Goal: Information Seeking & Learning: Find specific fact

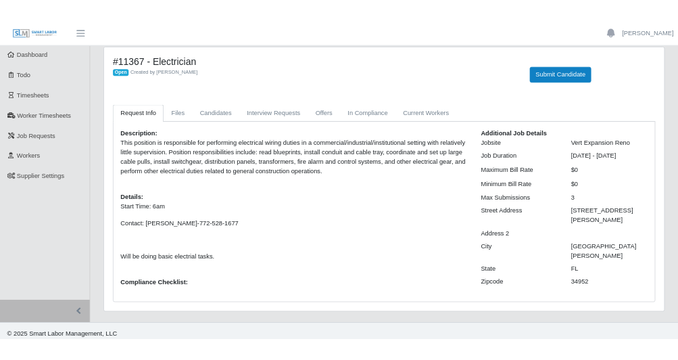
scroll to position [23, 0]
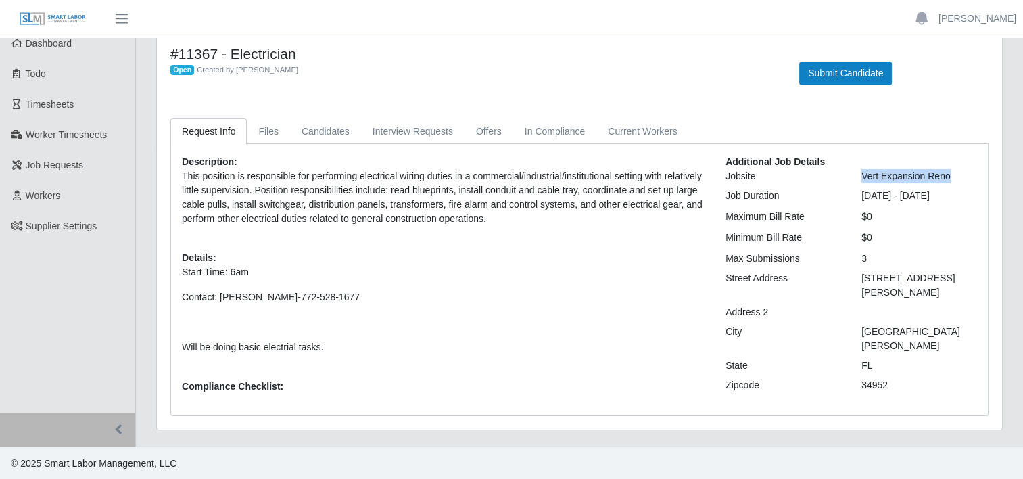
drag, startPoint x: 863, startPoint y: 172, endPoint x: 959, endPoint y: 176, distance: 96.1
click at [959, 176] on div "Vert Expansion Reno" at bounding box center [919, 176] width 136 height 14
drag, startPoint x: 959, startPoint y: 176, endPoint x: 925, endPoint y: 179, distance: 33.9
copy div "Vert Expansion Reno"
drag, startPoint x: 863, startPoint y: 278, endPoint x: 948, endPoint y: 279, distance: 85.2
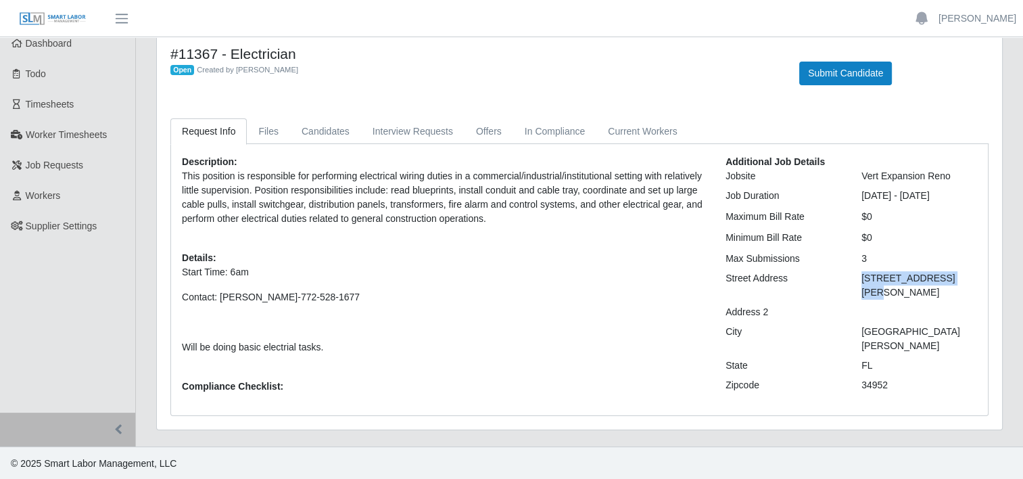
click at [948, 279] on div "[STREET_ADDRESS][PERSON_NAME]" at bounding box center [919, 285] width 136 height 28
drag, startPoint x: 948, startPoint y: 279, endPoint x: 898, endPoint y: 273, distance: 50.4
copy div "[STREET_ADDRESS][PERSON_NAME]"
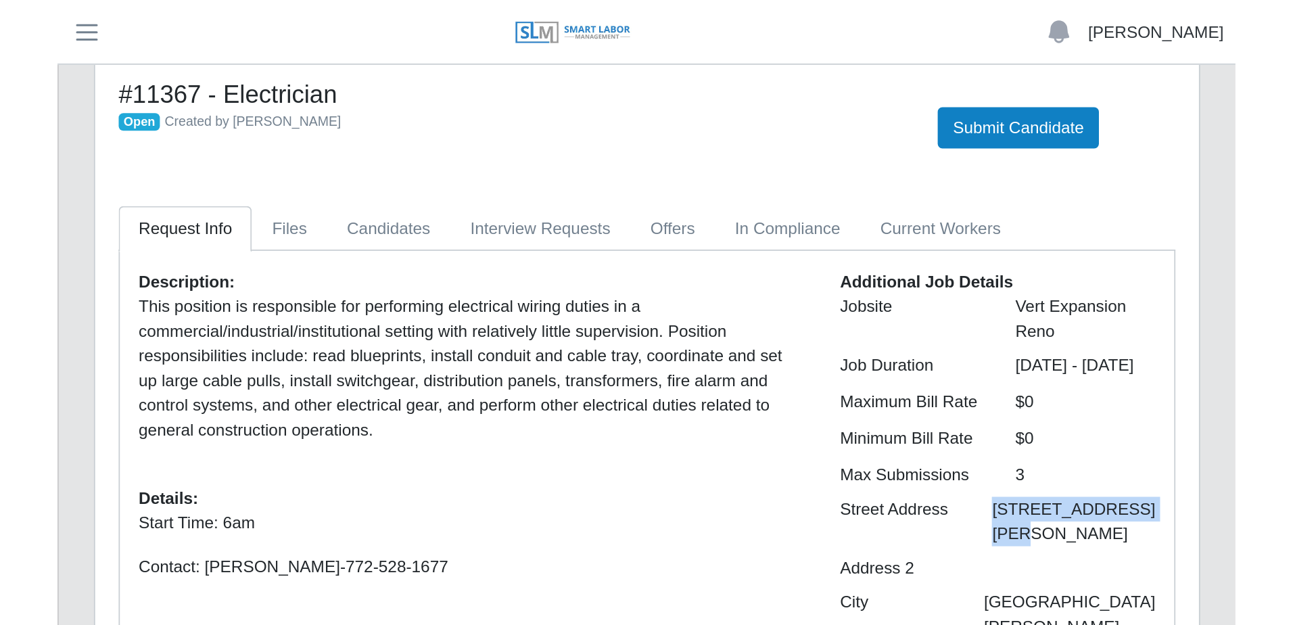
scroll to position [0, 0]
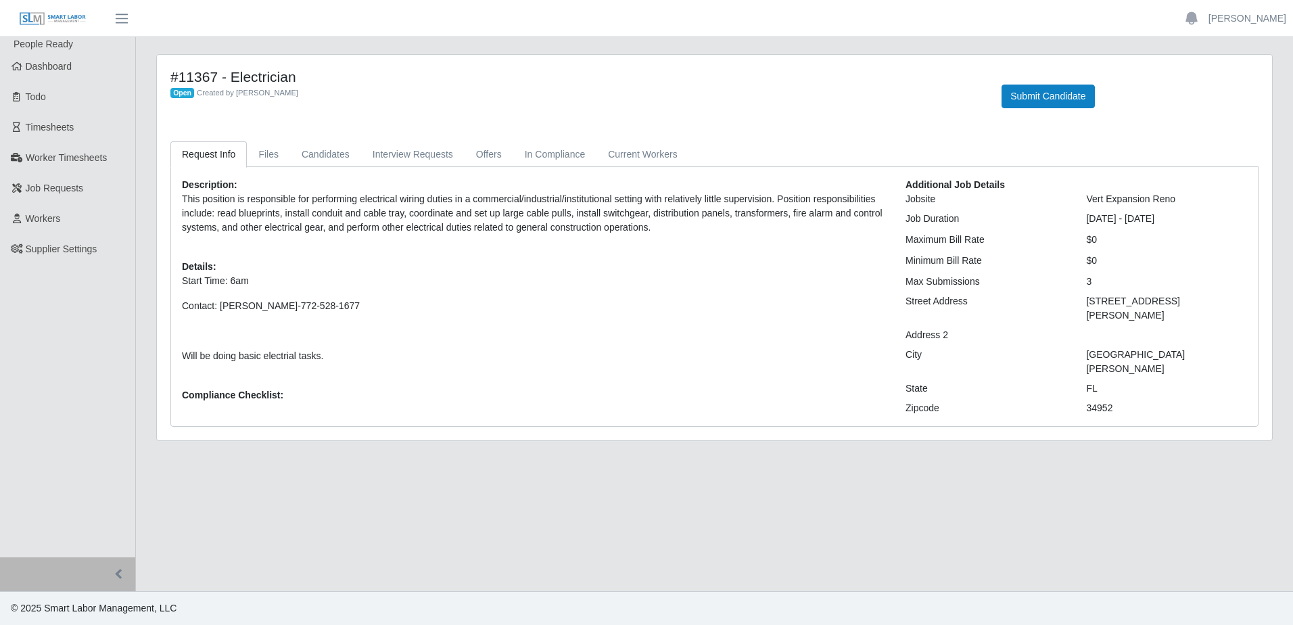
click at [456, 285] on p "Start Time: 6am" at bounding box center [533, 281] width 703 height 14
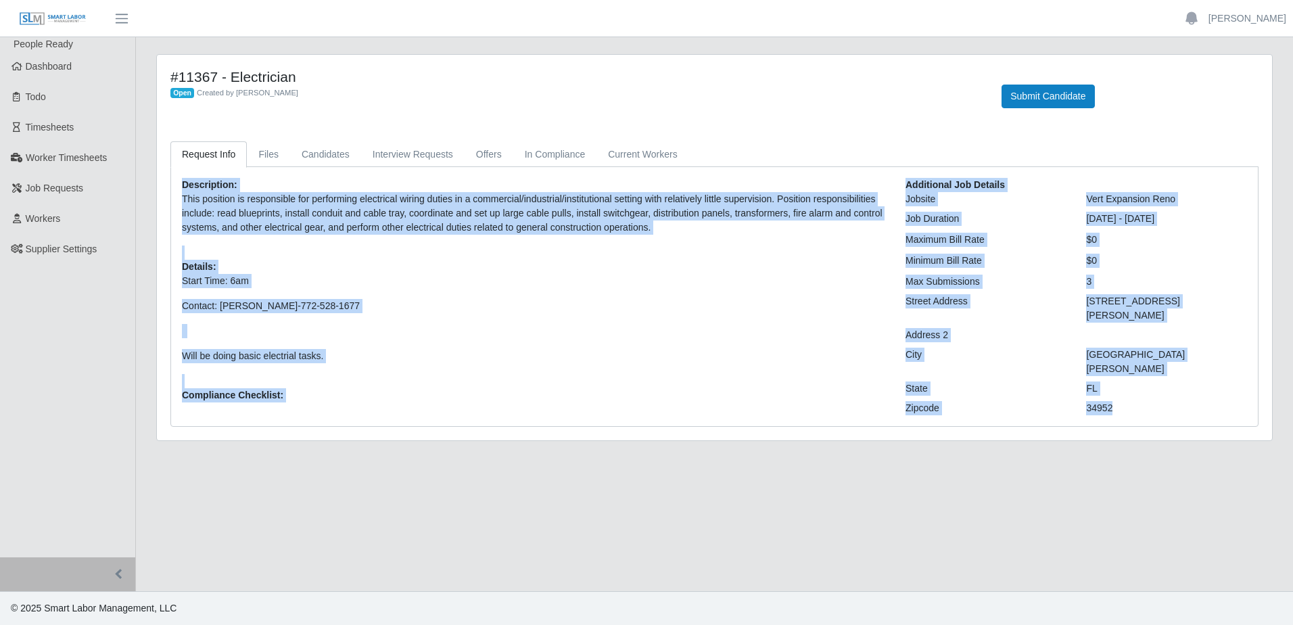
drag, startPoint x: 181, startPoint y: 178, endPoint x: 1160, endPoint y: 400, distance: 1003.4
click at [1160, 400] on div "Description: This position is responsible for performing electrical wiring duti…" at bounding box center [714, 296] width 1085 height 237
copy div "Description: This position is responsible for performing electrical wiring duti…"
click at [64, 67] on span "Dashboard" at bounding box center [49, 66] width 47 height 11
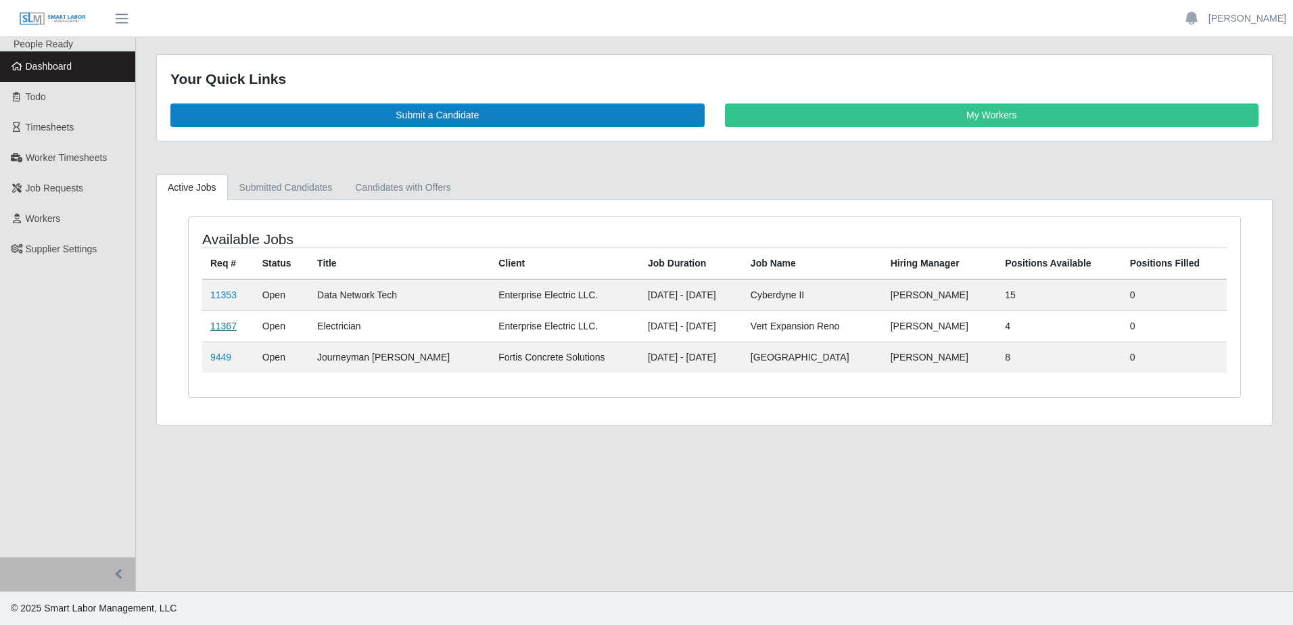
click at [218, 327] on link "11367" at bounding box center [223, 326] width 26 height 11
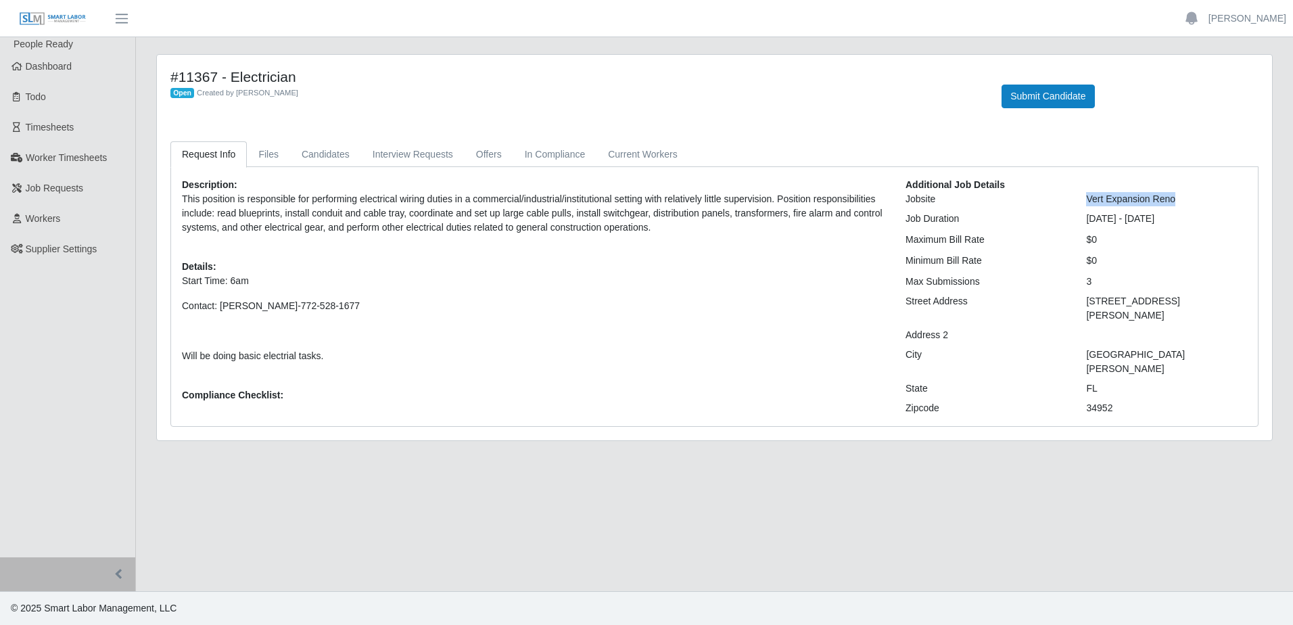
drag, startPoint x: 1087, startPoint y: 201, endPoint x: 1186, endPoint y: 204, distance: 98.8
click at [1186, 204] on div "Vert Expansion Reno" at bounding box center [1166, 199] width 181 height 14
drag, startPoint x: 1186, startPoint y: 204, endPoint x: 1156, endPoint y: 204, distance: 29.8
copy div "Vert Expansion Reno"
drag, startPoint x: 1083, startPoint y: 297, endPoint x: 1185, endPoint y: 300, distance: 102.2
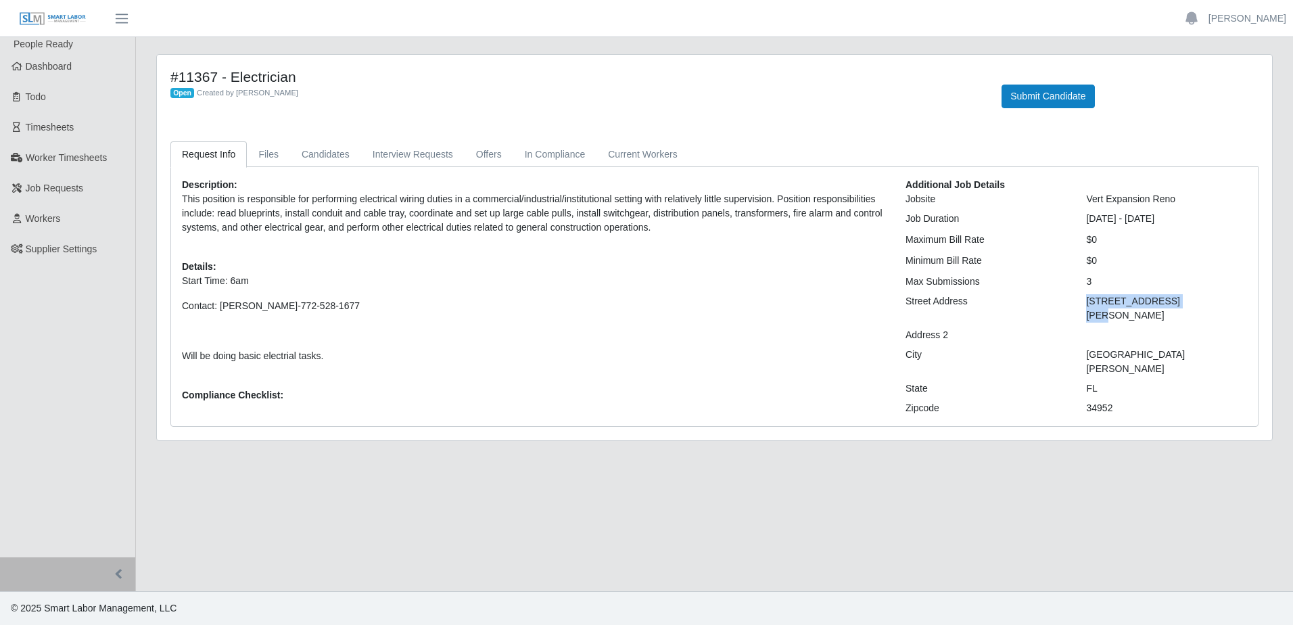
click at [1185, 300] on div "[STREET_ADDRESS][PERSON_NAME]" at bounding box center [1166, 308] width 181 height 28
drag, startPoint x: 1185, startPoint y: 300, endPoint x: 1135, endPoint y: 303, distance: 49.4
copy div "[STREET_ADDRESS][PERSON_NAME]"
drag, startPoint x: 1088, startPoint y: 341, endPoint x: 1151, endPoint y: 340, distance: 62.9
click at [1151, 348] on div "[GEOGRAPHIC_DATA][PERSON_NAME]" at bounding box center [1166, 362] width 181 height 28
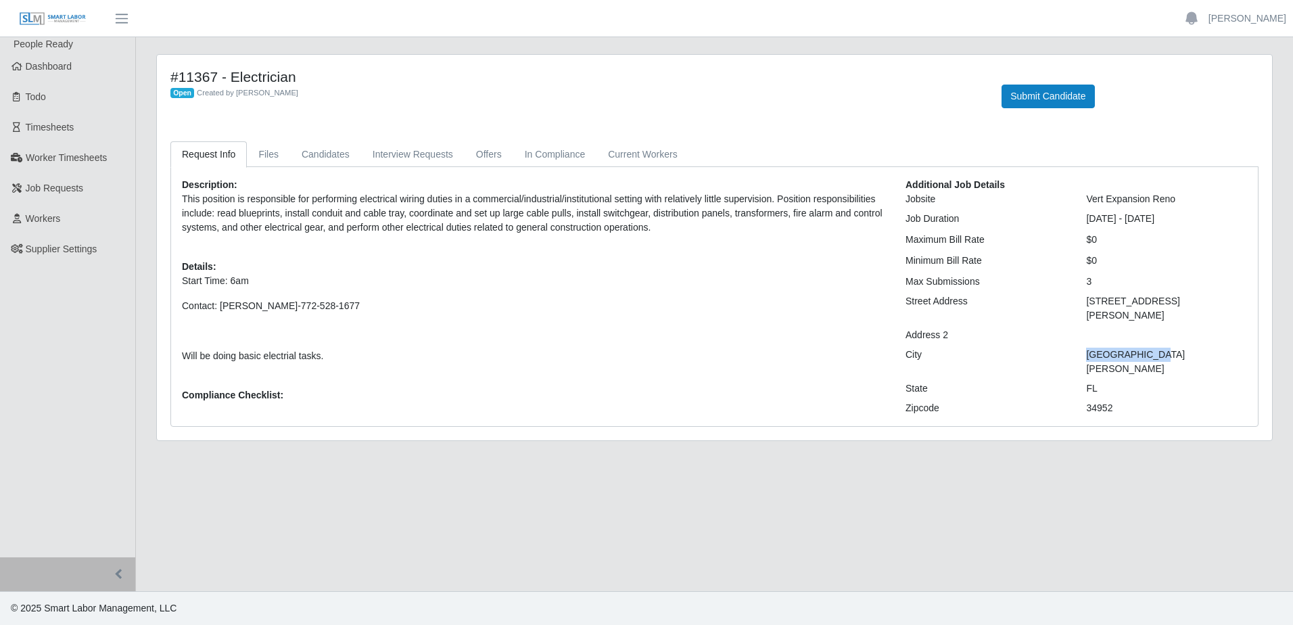
drag, startPoint x: 1151, startPoint y: 340, endPoint x: 1112, endPoint y: 336, distance: 38.8
copy div "[GEOGRAPHIC_DATA][PERSON_NAME]"
drag, startPoint x: 291, startPoint y: 305, endPoint x: 351, endPoint y: 308, distance: 59.6
click at [351, 308] on p "Contact: [PERSON_NAME]-772-528-1677" at bounding box center [533, 306] width 703 height 14
drag, startPoint x: 351, startPoint y: 308, endPoint x: 343, endPoint y: 308, distance: 8.1
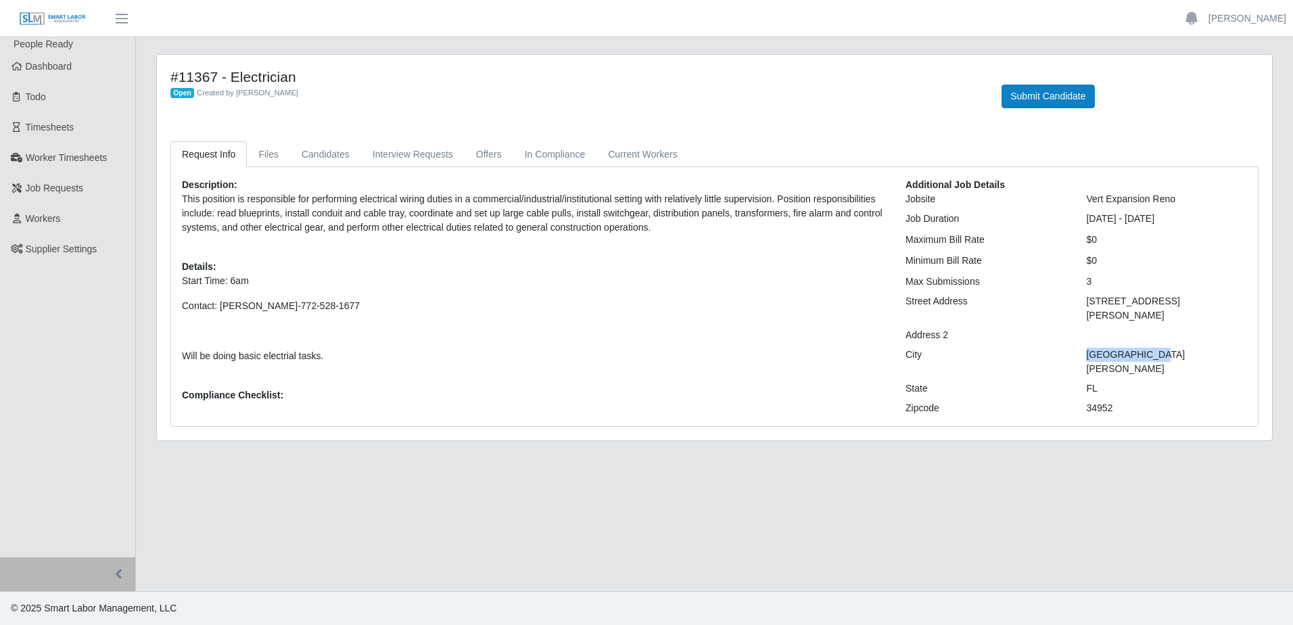
copy p "772-528-1677"
